Goal: Information Seeking & Learning: Understand process/instructions

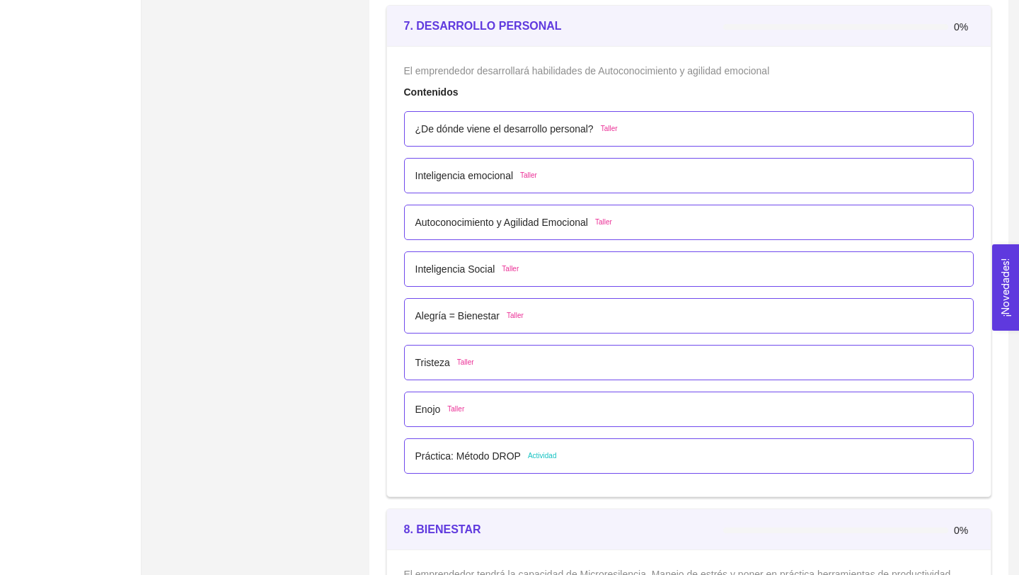
scroll to position [3833, 0]
click at [463, 463] on p "Práctica: Método DROP" at bounding box center [467, 457] width 105 height 16
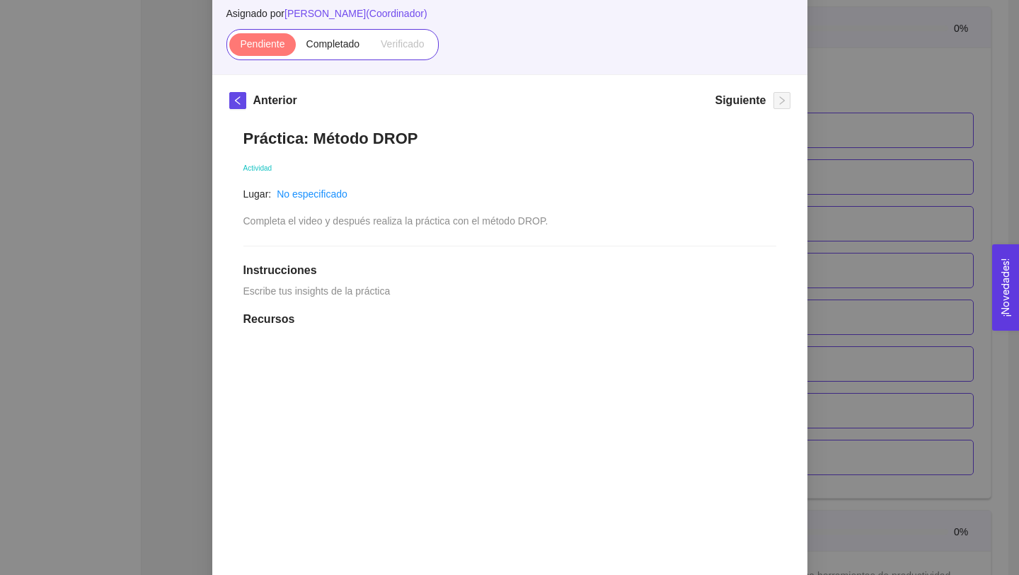
scroll to position [129, 0]
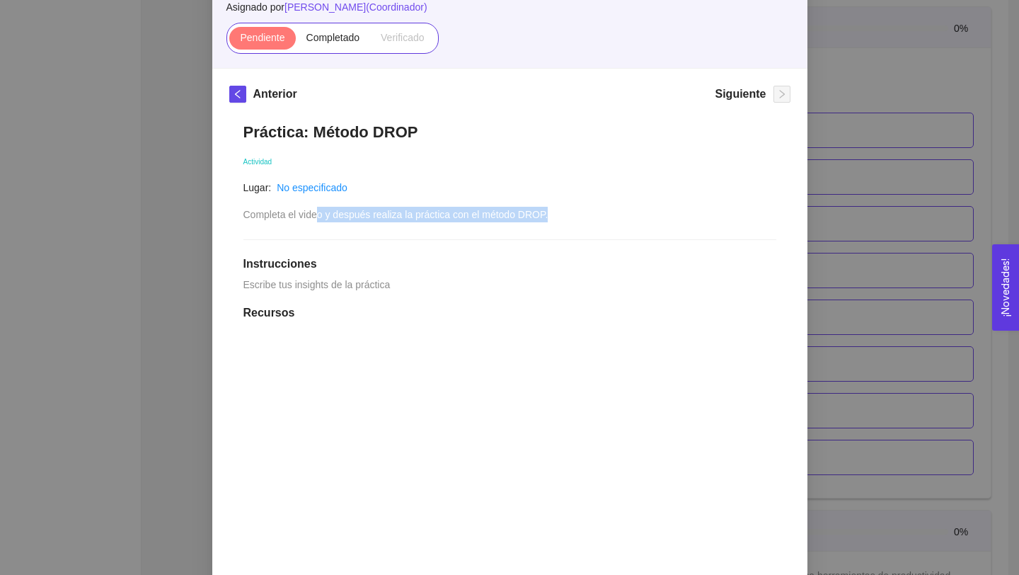
drag, startPoint x: 319, startPoint y: 217, endPoint x: 581, endPoint y: 213, distance: 261.8
click at [582, 213] on div "Práctica: Método DROP Actividad Lugar: No especificado Completa el video y desp…" at bounding box center [509, 513] width 561 height 810
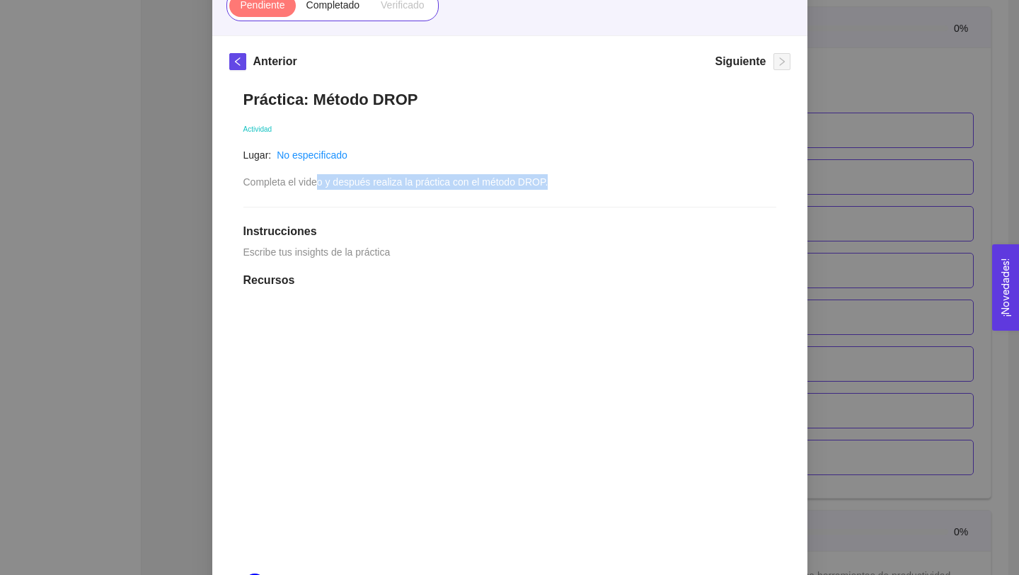
scroll to position [169, 0]
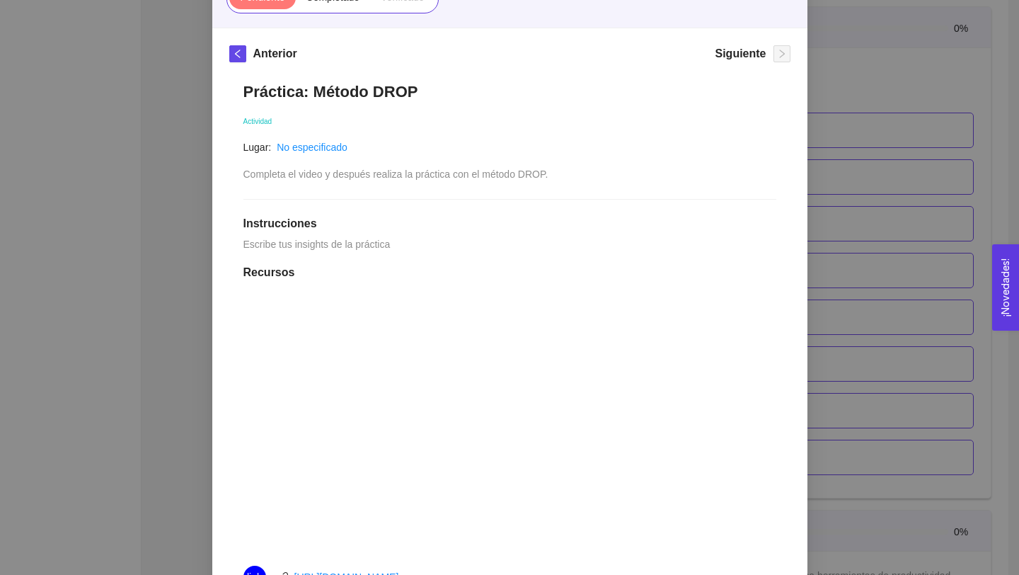
click at [342, 245] on span "Escribe tus insights de la práctica" at bounding box center [316, 243] width 147 height 11
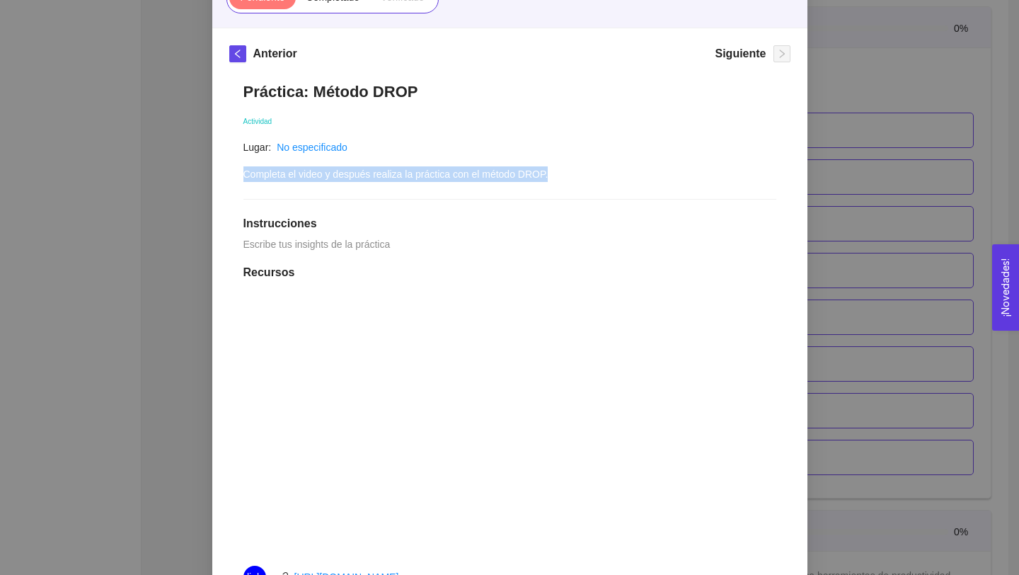
drag, startPoint x: 243, startPoint y: 174, endPoint x: 571, endPoint y: 171, distance: 328.3
click at [572, 172] on div "Práctica: Método DROP Actividad Lugar: No especificado Completa el video y desp…" at bounding box center [509, 473] width 561 height 810
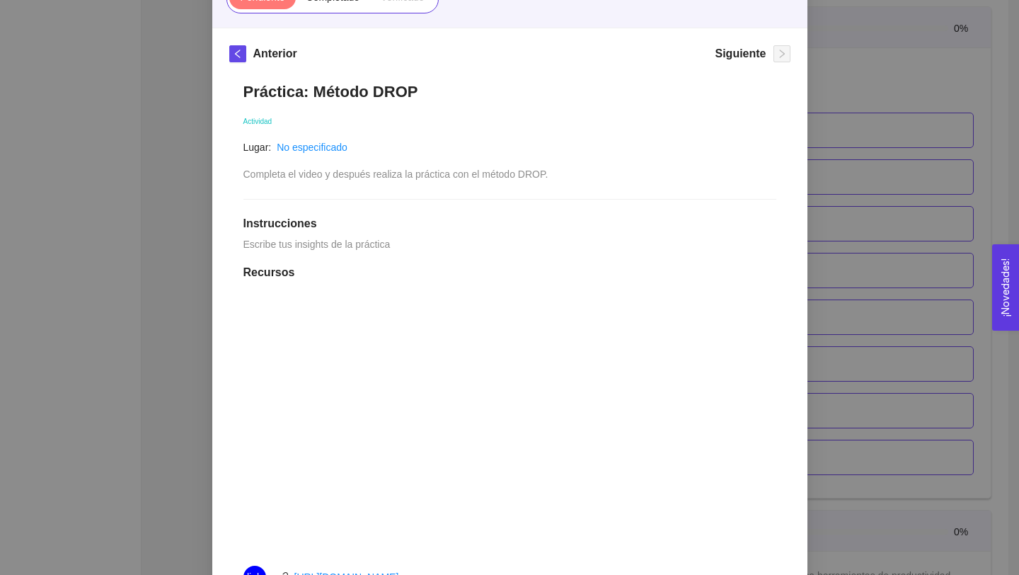
click at [243, 232] on div "Práctica: Método DROP Actividad Lugar: No especificado Completa el video y desp…" at bounding box center [509, 473] width 561 height 810
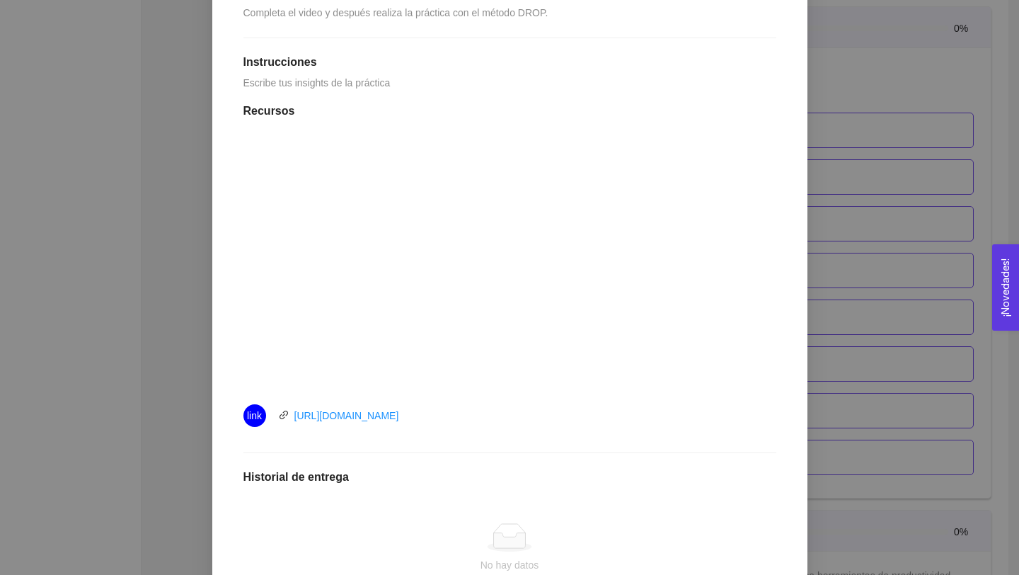
scroll to position [338, 0]
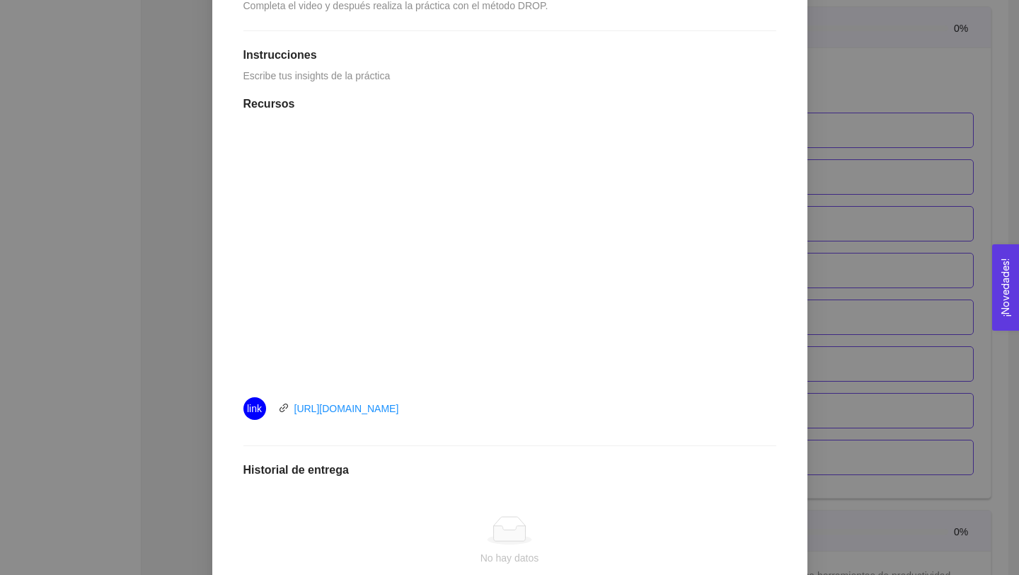
click at [240, 76] on div "Práctica: Método DROP Actividad Lugar: No especificado Completa el video y desp…" at bounding box center [509, 305] width 561 height 810
drag, startPoint x: 238, startPoint y: 76, endPoint x: 413, endPoint y: 85, distance: 175.0
click at [413, 86] on div "Práctica: Método DROP Actividad Lugar: No especificado Completa el video y desp…" at bounding box center [509, 305] width 561 height 810
click at [245, 245] on div at bounding box center [509, 255] width 533 height 255
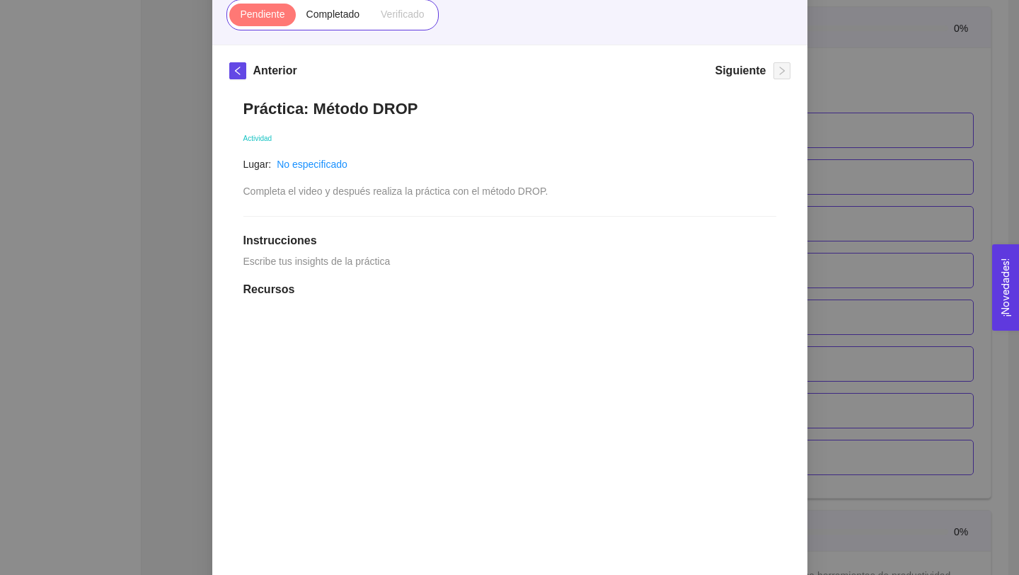
scroll to position [140, 0]
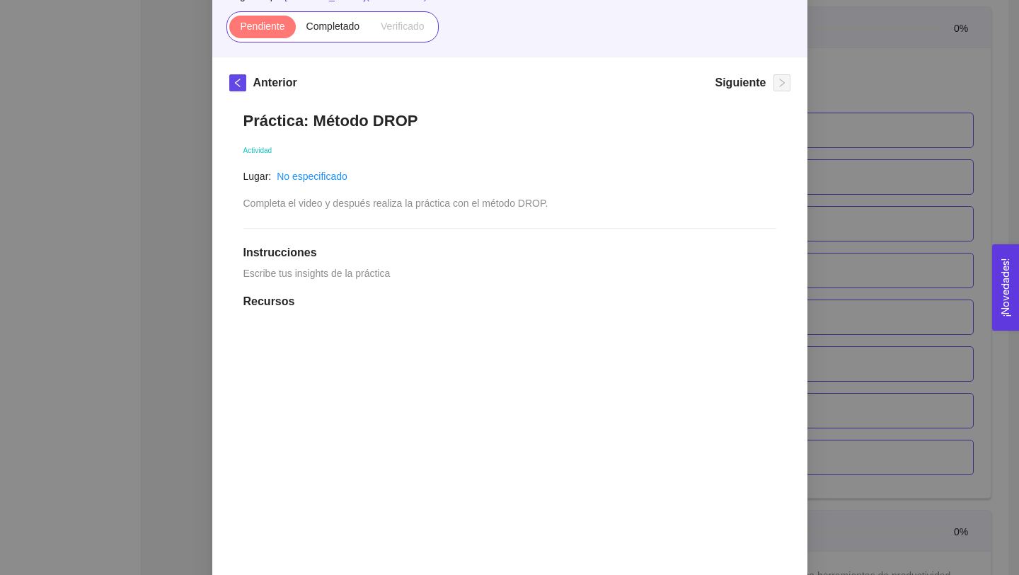
click at [208, 380] on div "7. DESARROLLO PERSONAL El emprendedor desarrollará habilidades de Autoconocimie…" at bounding box center [509, 287] width 1019 height 575
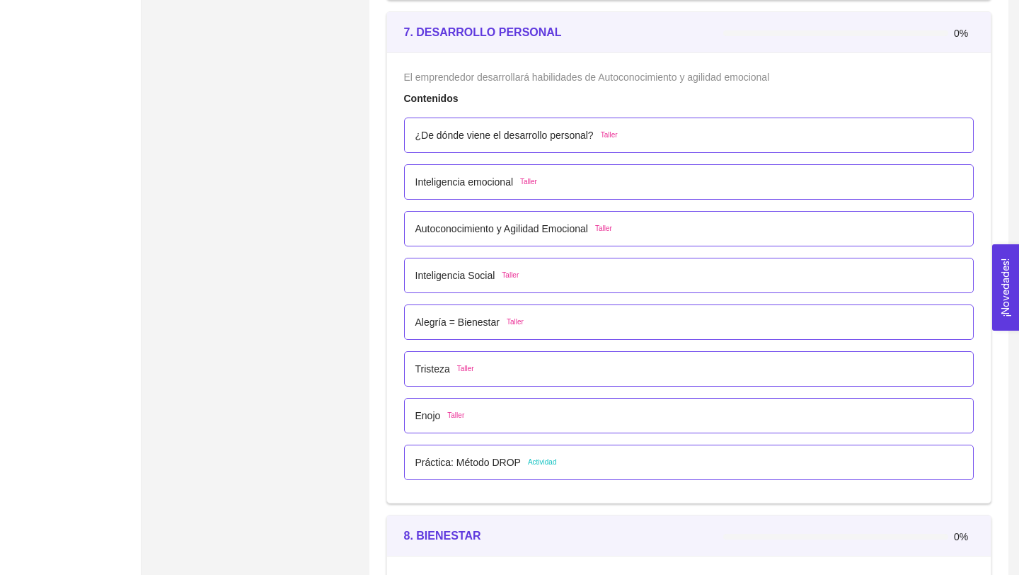
scroll to position [3830, 0]
